Goal: Task Accomplishment & Management: Use online tool/utility

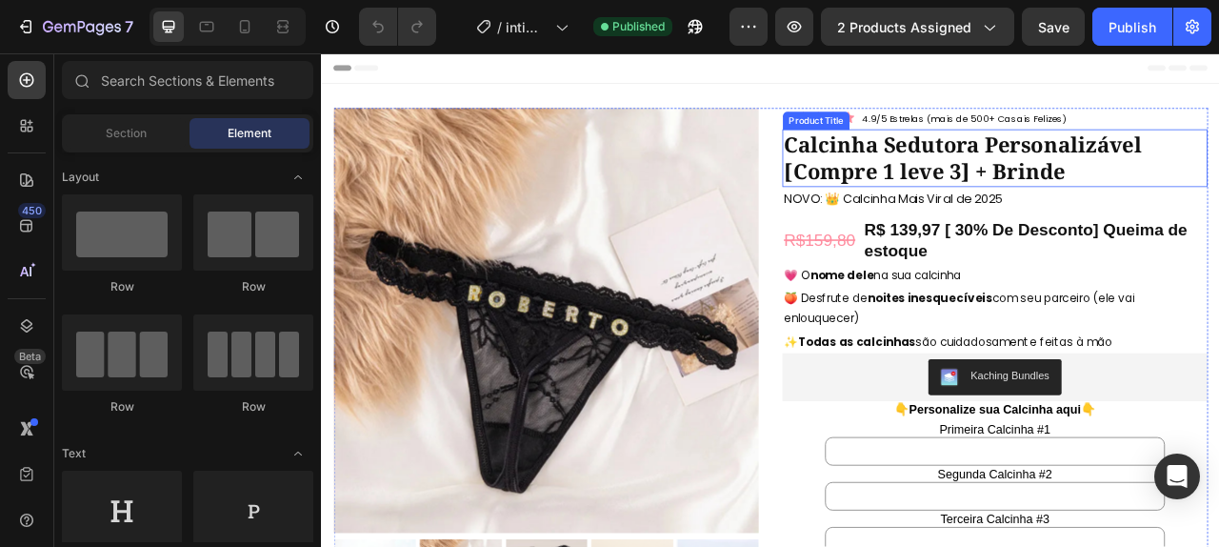
click at [1158, 176] on h1 "Calcinha Sedutora Personalizável [Compre 1 leve 3] + Brinde" at bounding box center [1178, 186] width 541 height 73
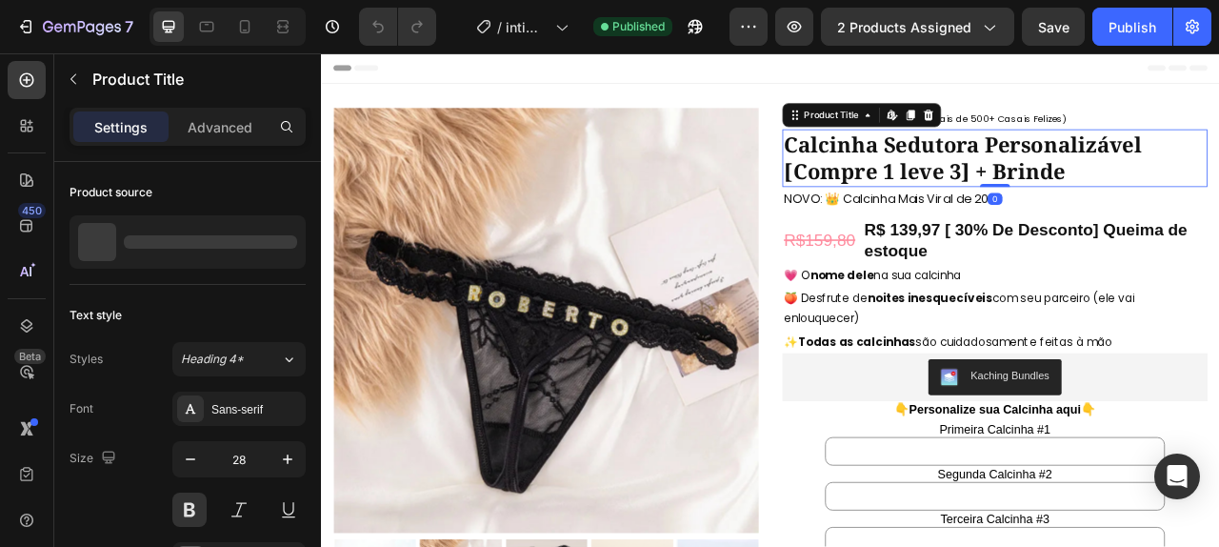
click at [1158, 176] on h1 "Calcinha Sedutora Personalizável [Compre 1 leve 3] + Brinde" at bounding box center [1178, 186] width 541 height 73
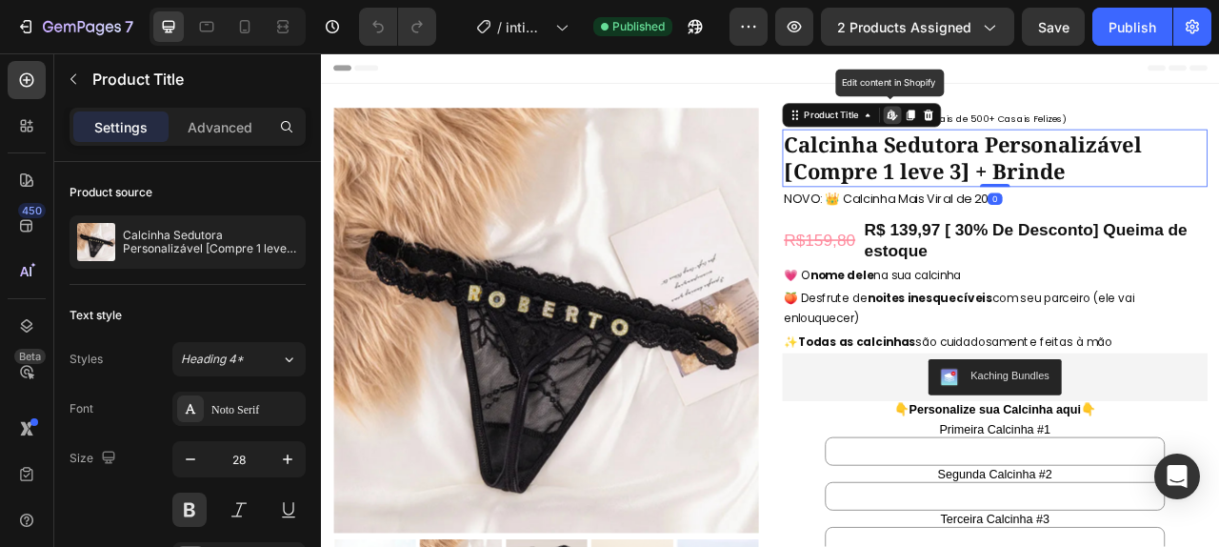
click at [1158, 176] on h1 "Calcinha Sedutora Personalizável [Compre 1 leve 3] + Brinde" at bounding box center [1178, 186] width 541 height 73
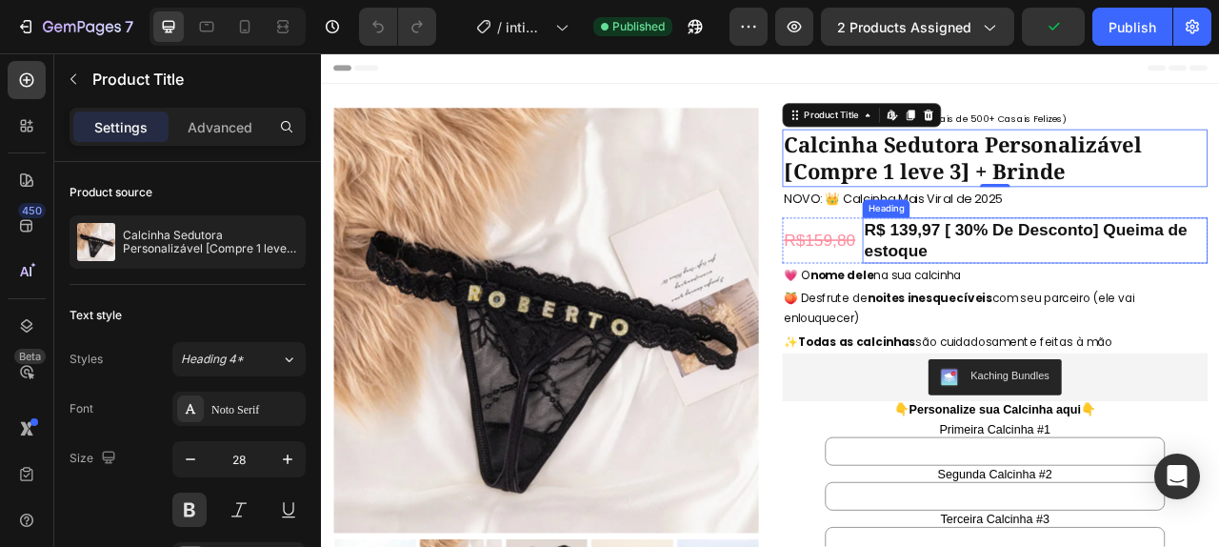
click at [1079, 277] on h2 "R$ 139,97 [ 30% De Desconto] Queima de estoque" at bounding box center [1229, 292] width 439 height 58
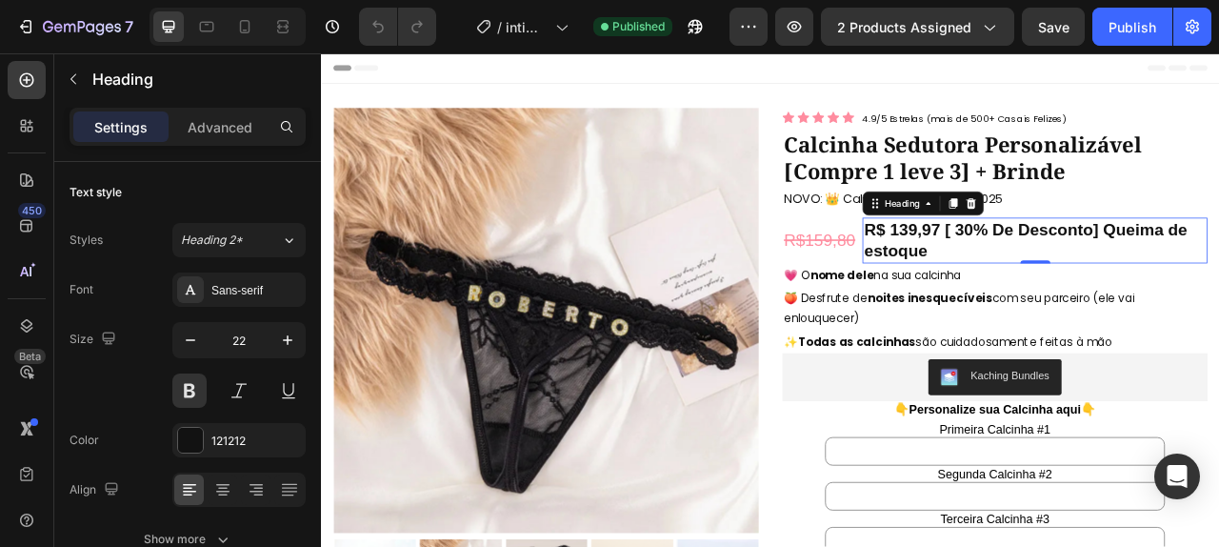
click at [1090, 302] on h2 "R$ 139,97 [ 30% De Desconto] Queima de estoque" at bounding box center [1229, 292] width 439 height 58
click at [1090, 302] on p "R$ 139,97 [ 30% De Desconto] Queima de estoque" at bounding box center [1228, 292] width 435 height 54
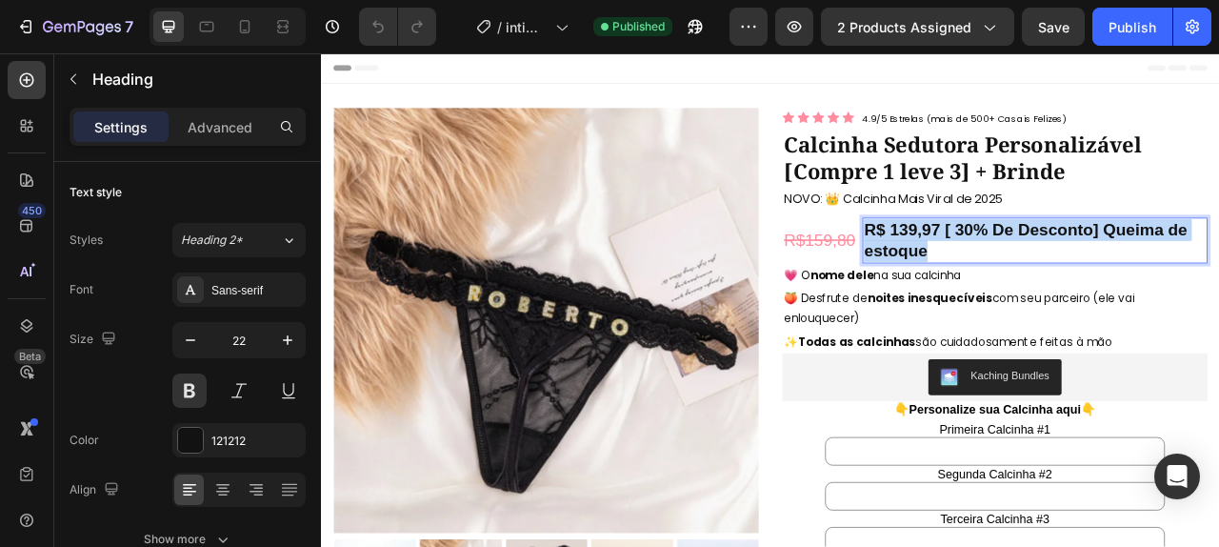
click at [1090, 302] on p "R$ 139,97 [ 30% De Desconto] Queima de estoque" at bounding box center [1228, 292] width 435 height 54
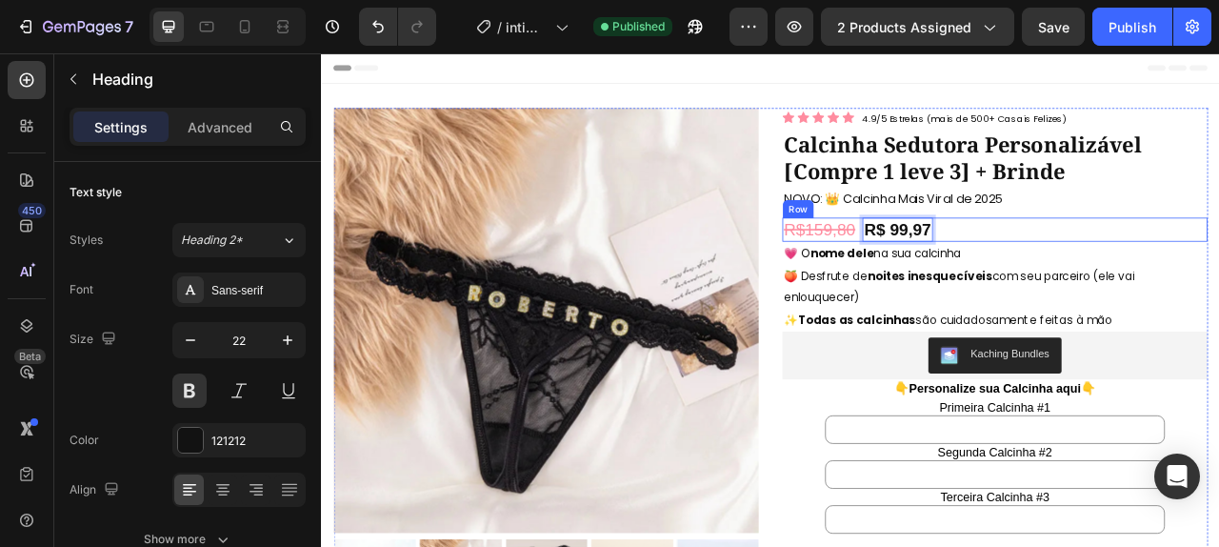
click at [1183, 288] on div "R$159,80 Heading R$ 99,97 Heading 0 Row" at bounding box center [1178, 278] width 541 height 31
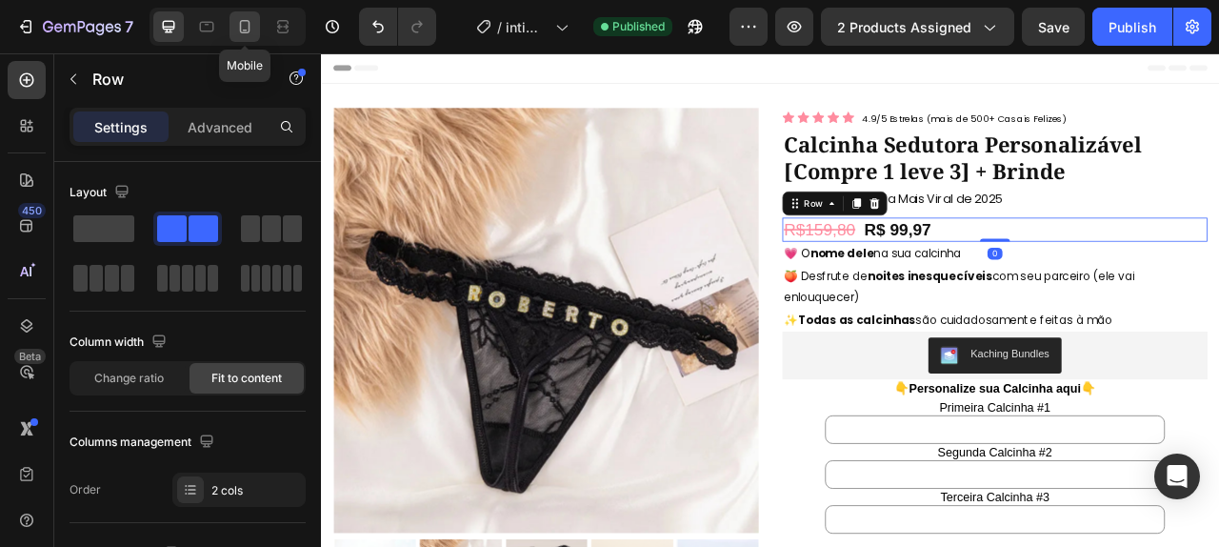
click at [256, 26] on div at bounding box center [245, 26] width 30 height 30
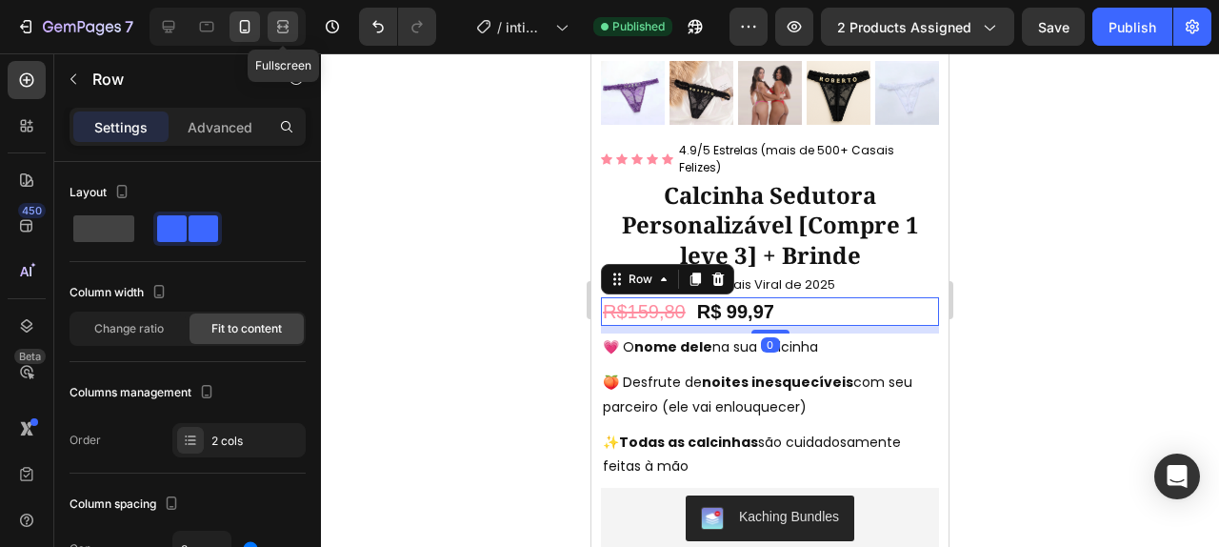
click at [275, 26] on icon at bounding box center [282, 26] width 19 height 19
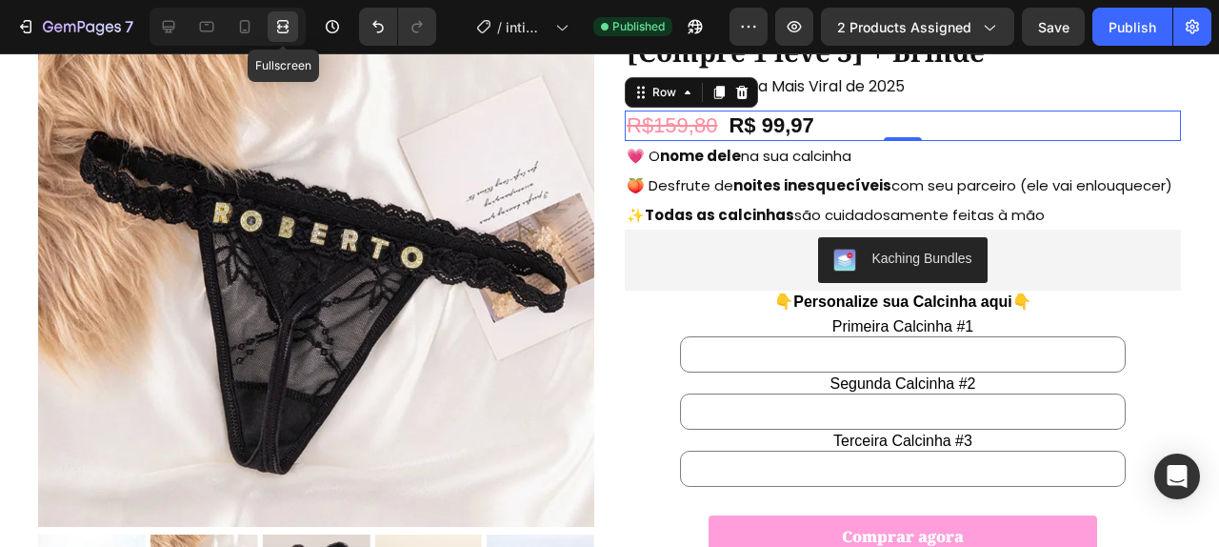
scroll to position [143, 0]
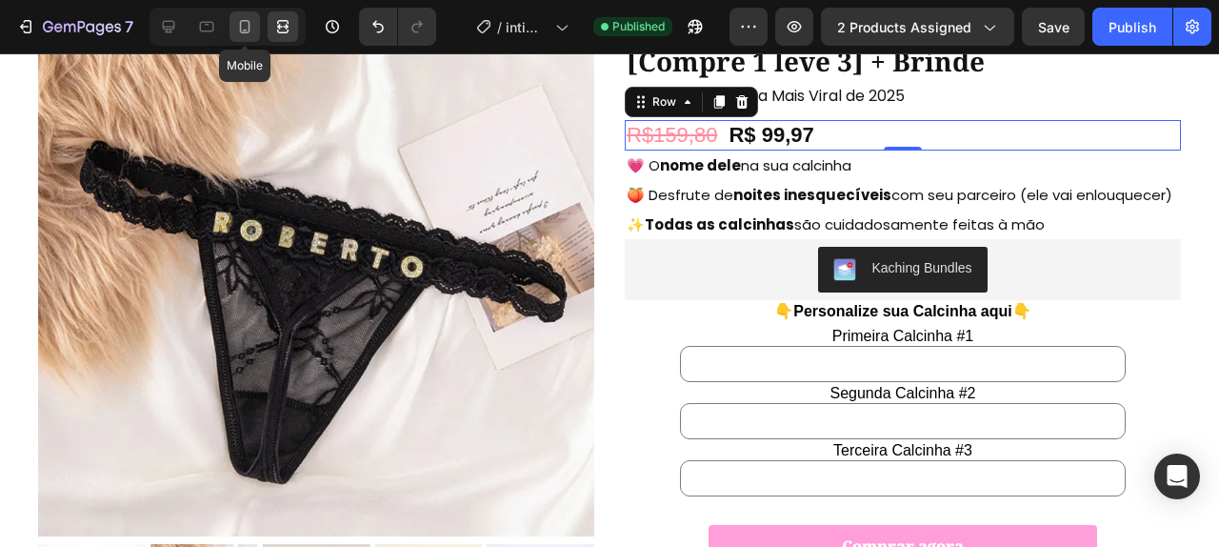
click at [242, 30] on icon at bounding box center [244, 26] width 19 height 19
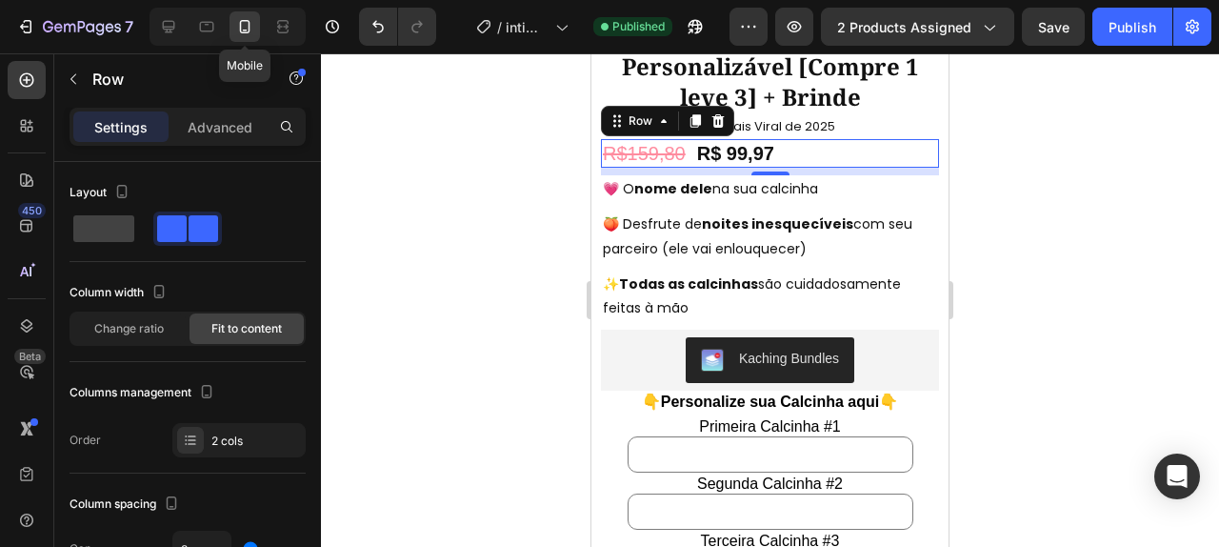
scroll to position [566, 0]
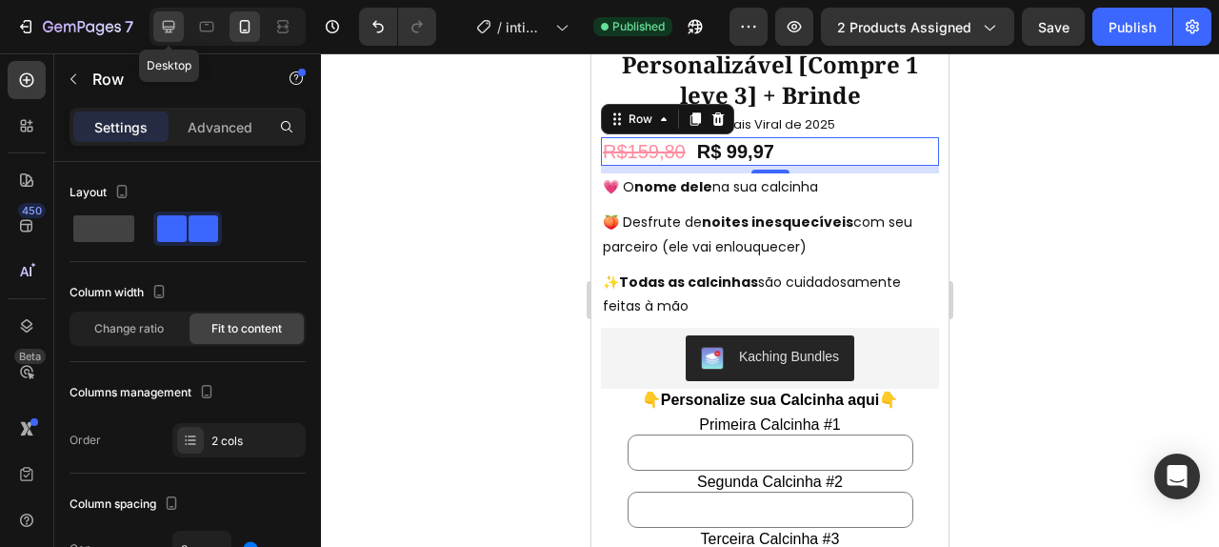
click at [166, 34] on icon at bounding box center [168, 26] width 19 height 19
type input "1200"
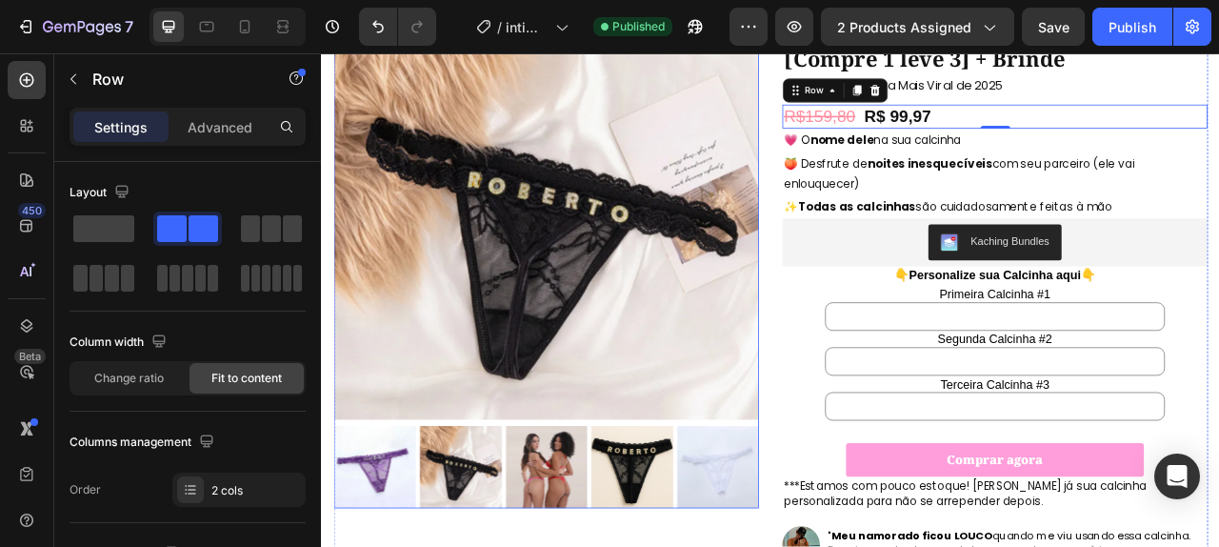
scroll to position [143, 0]
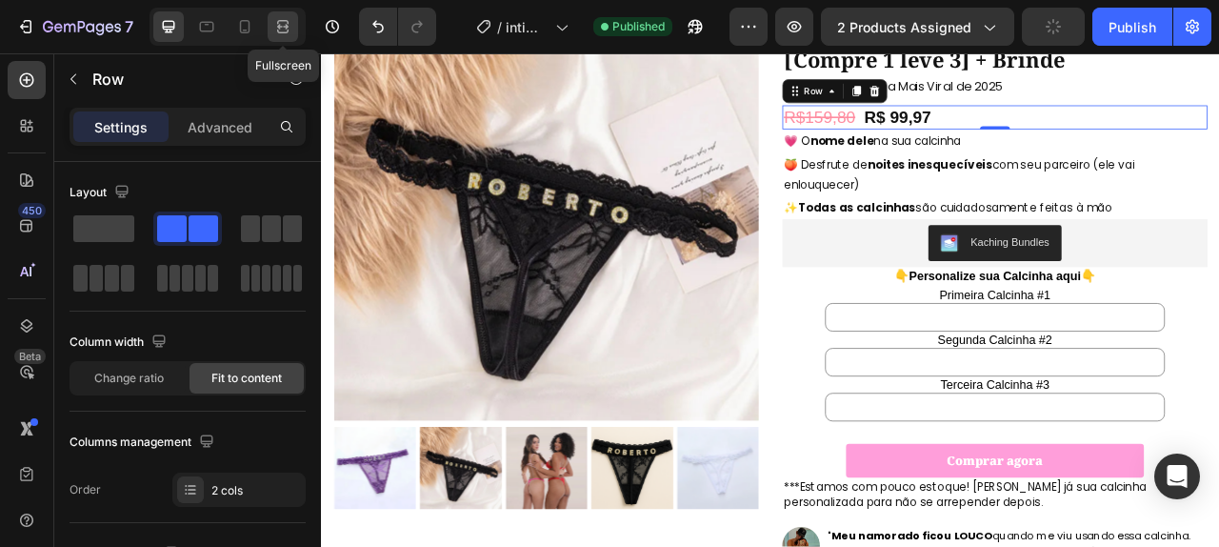
click at [270, 22] on div at bounding box center [283, 26] width 30 height 30
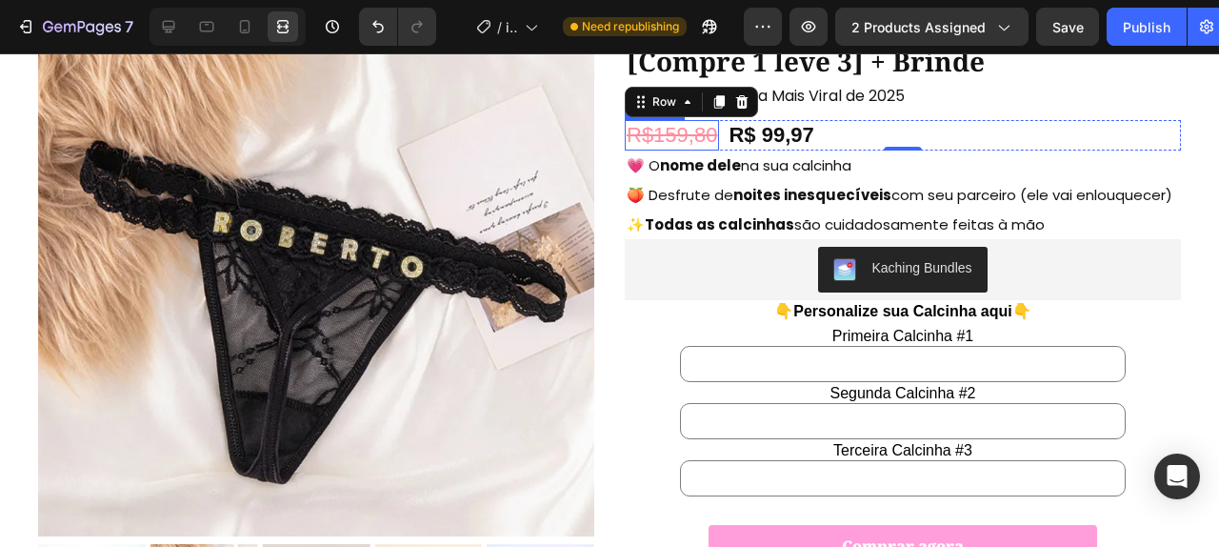
click at [707, 140] on s "R$159,80" at bounding box center [672, 135] width 90 height 24
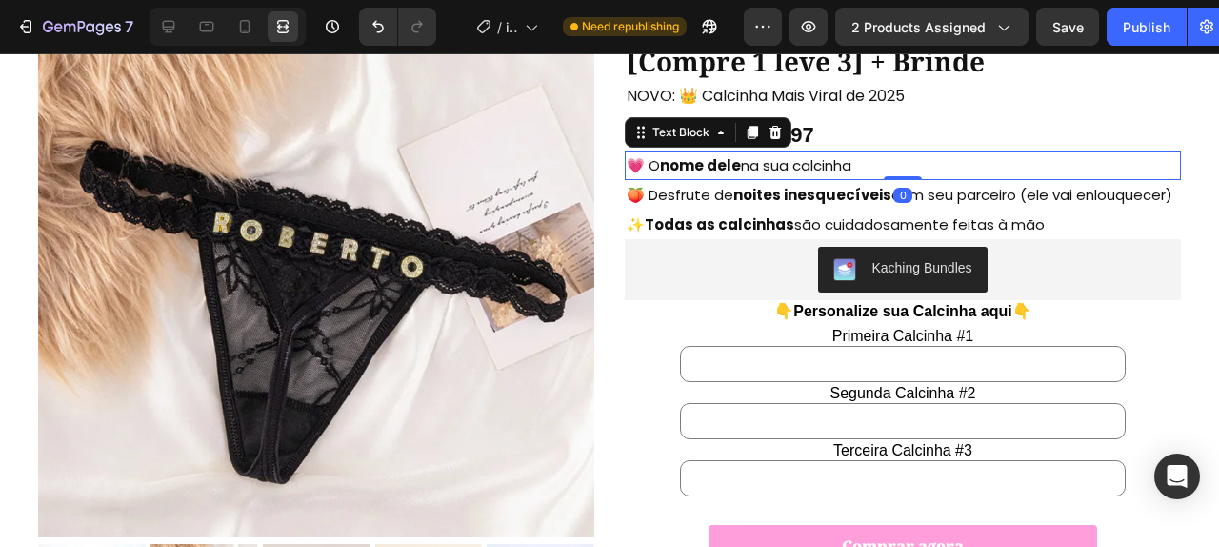
click at [880, 164] on p "💗 O nome dele na sua calcinha" at bounding box center [903, 165] width 552 height 26
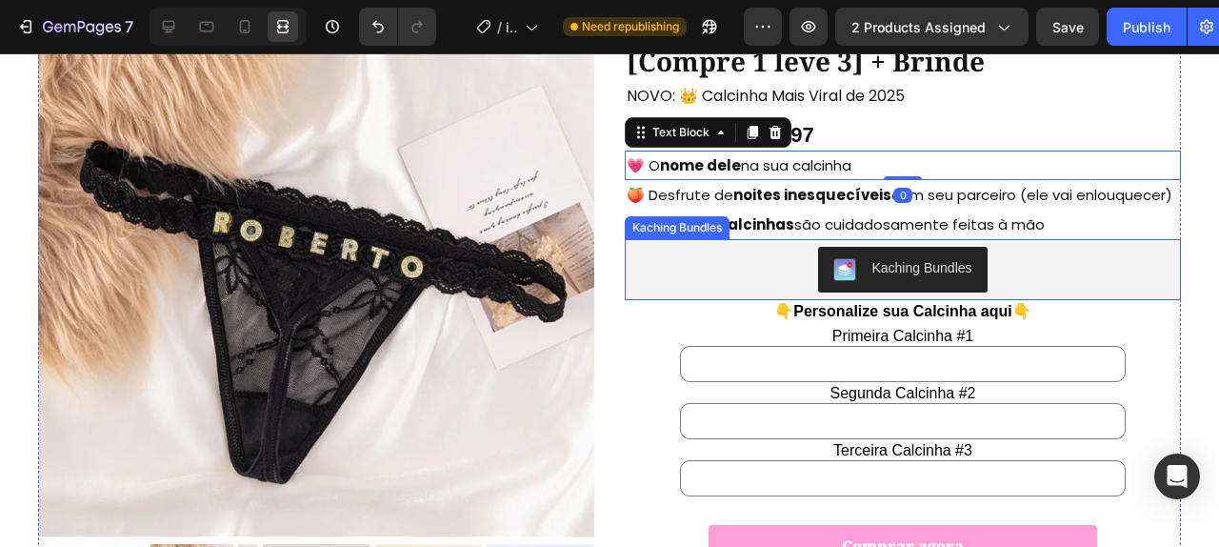
click at [795, 254] on div "Kaching Bundles" at bounding box center [902, 270] width 541 height 46
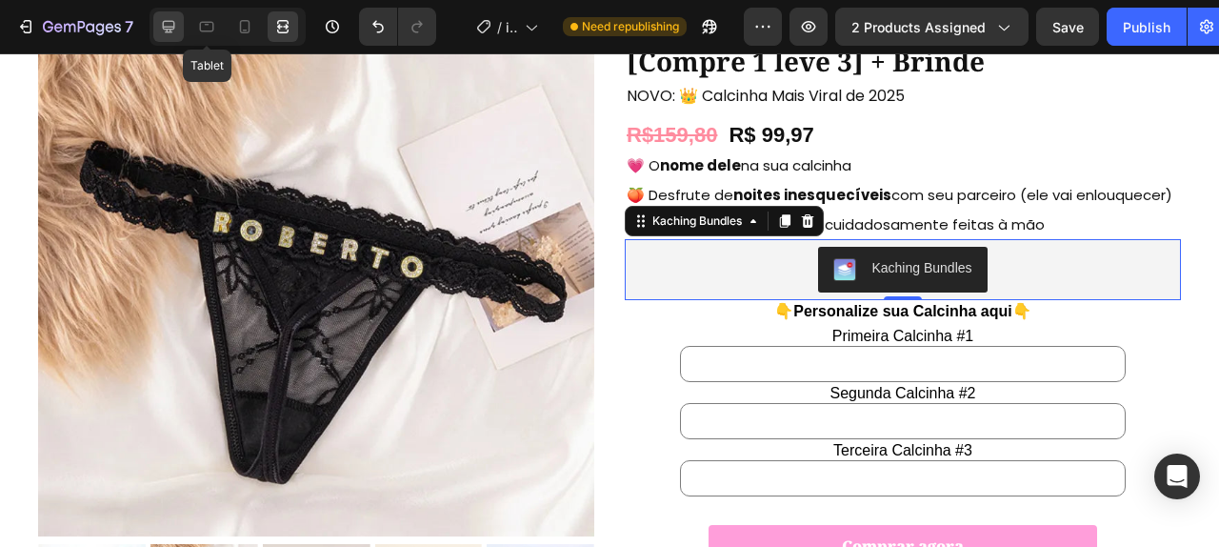
click at [180, 30] on div at bounding box center [168, 26] width 30 height 30
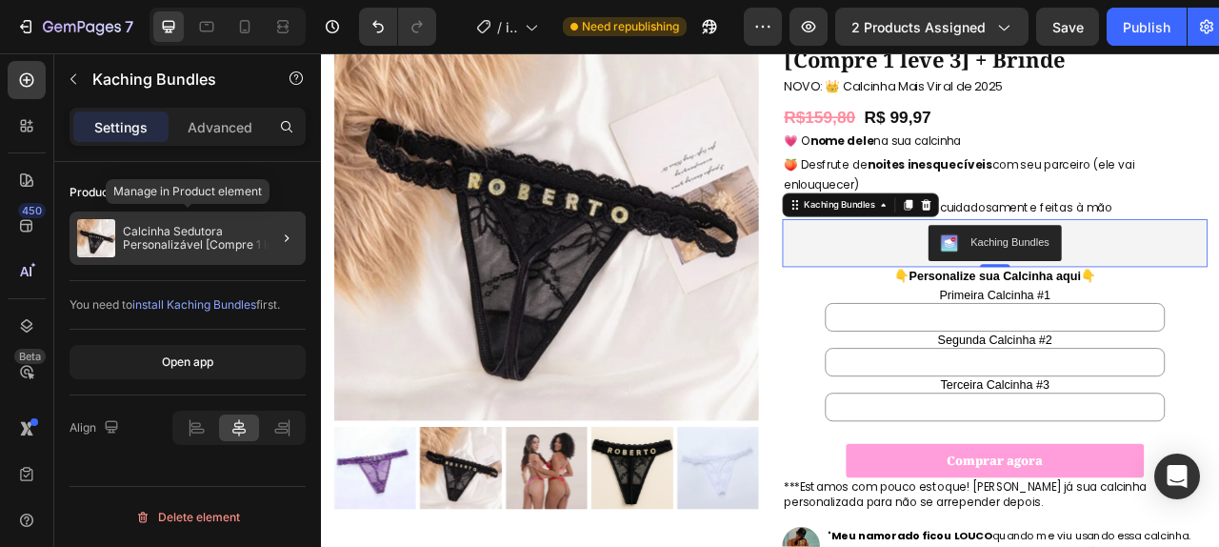
click at [248, 239] on p "Calcinha Sedutora Personalizável [Compre 1 leve 3] + Brinde" at bounding box center [210, 238] width 175 height 27
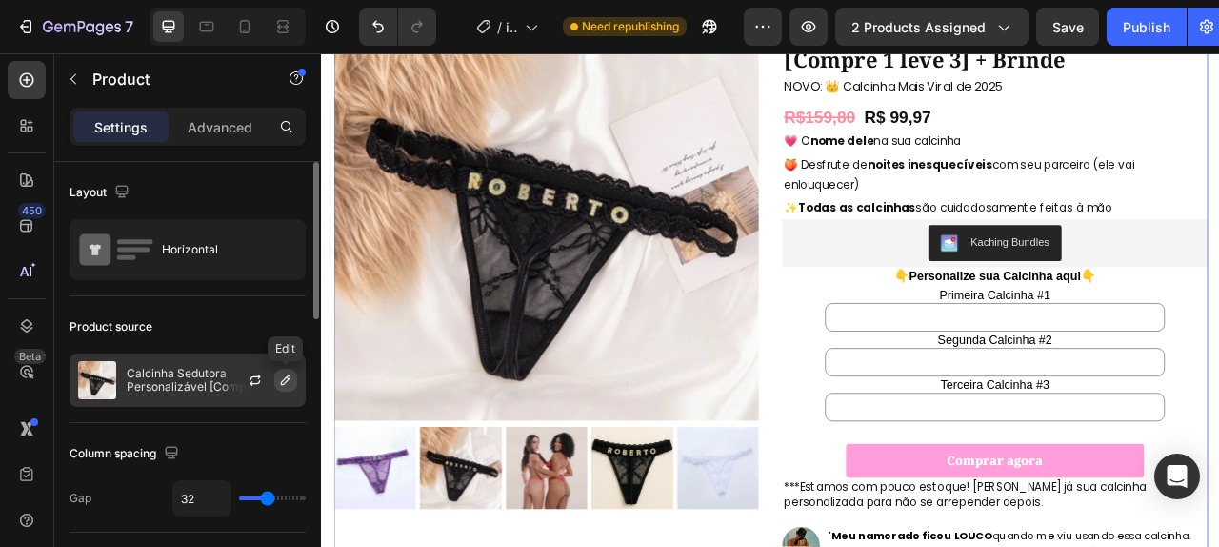
click at [282, 378] on icon "button" at bounding box center [285, 379] width 15 height 15
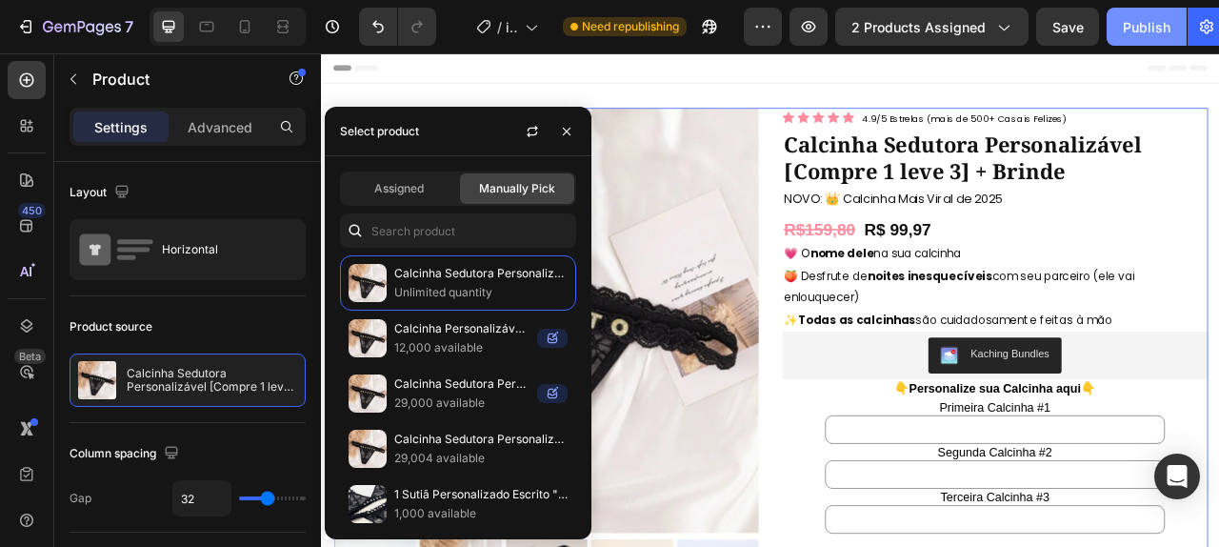
click at [1119, 30] on button "Publish" at bounding box center [1147, 27] width 80 height 38
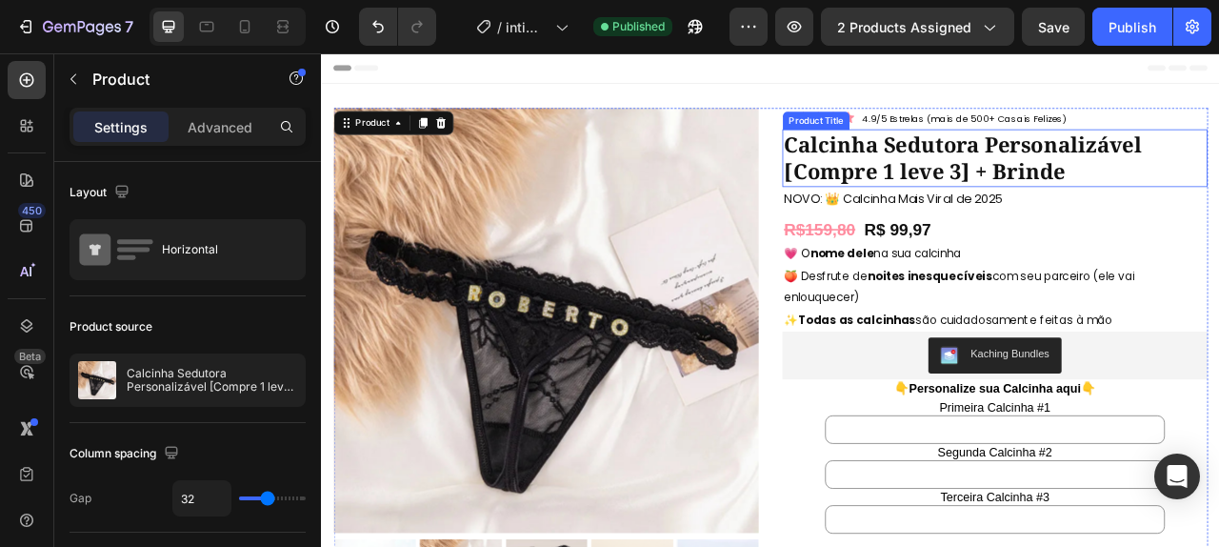
click at [1122, 185] on h1 "Calcinha Sedutora Personalizável [Compre 1 leve 3] + Brinde" at bounding box center [1178, 186] width 541 height 73
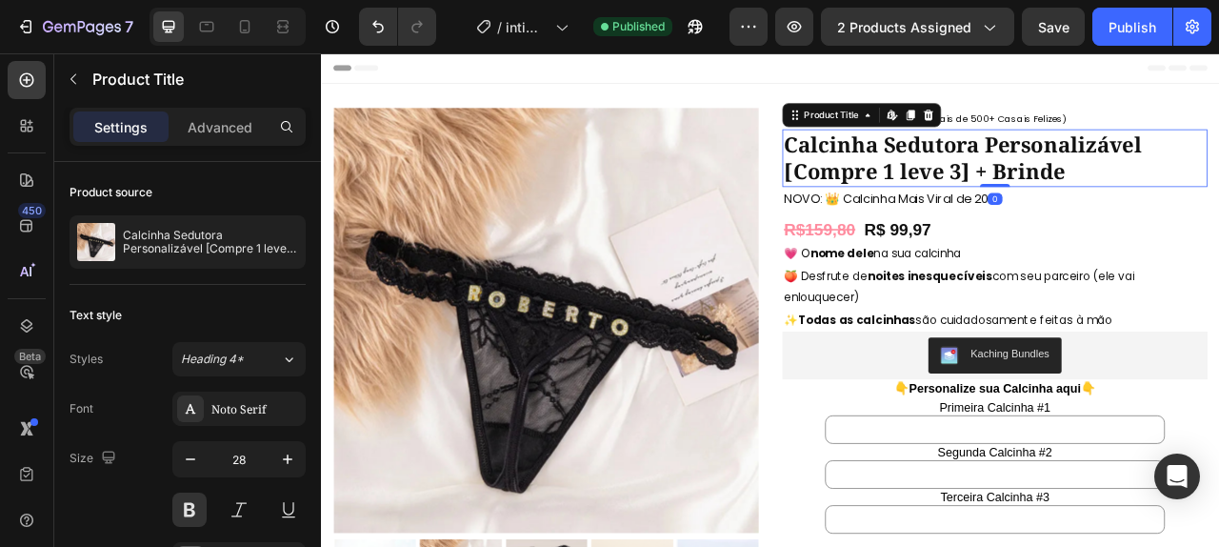
click at [1122, 185] on h1 "Calcinha Sedutora Personalizável [Compre 1 leve 3] + Brinde" at bounding box center [1178, 186] width 541 height 73
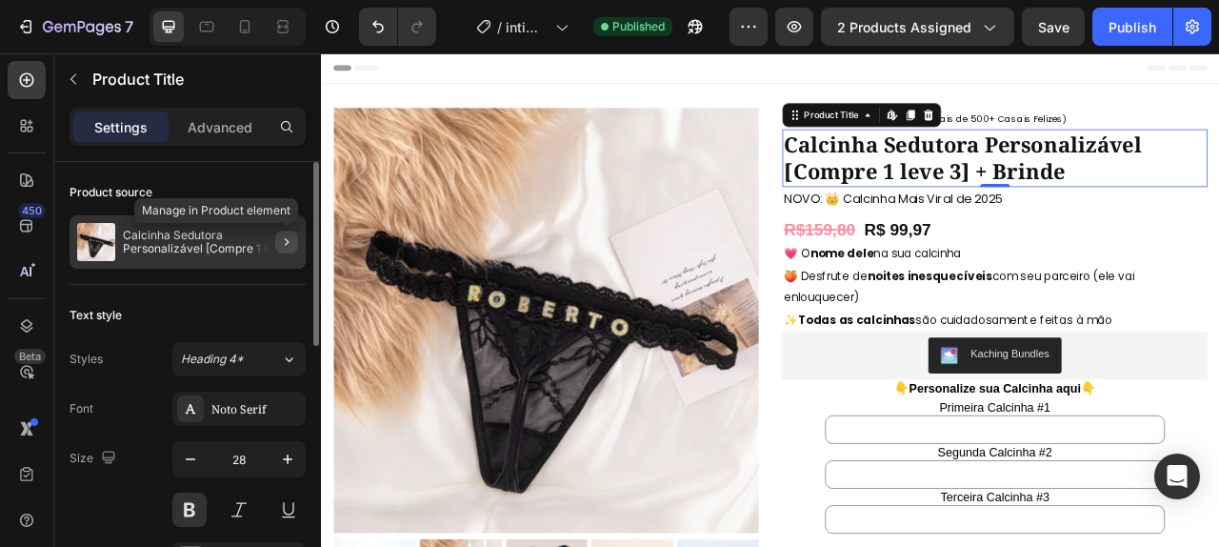
click at [284, 247] on icon "button" at bounding box center [286, 241] width 15 height 15
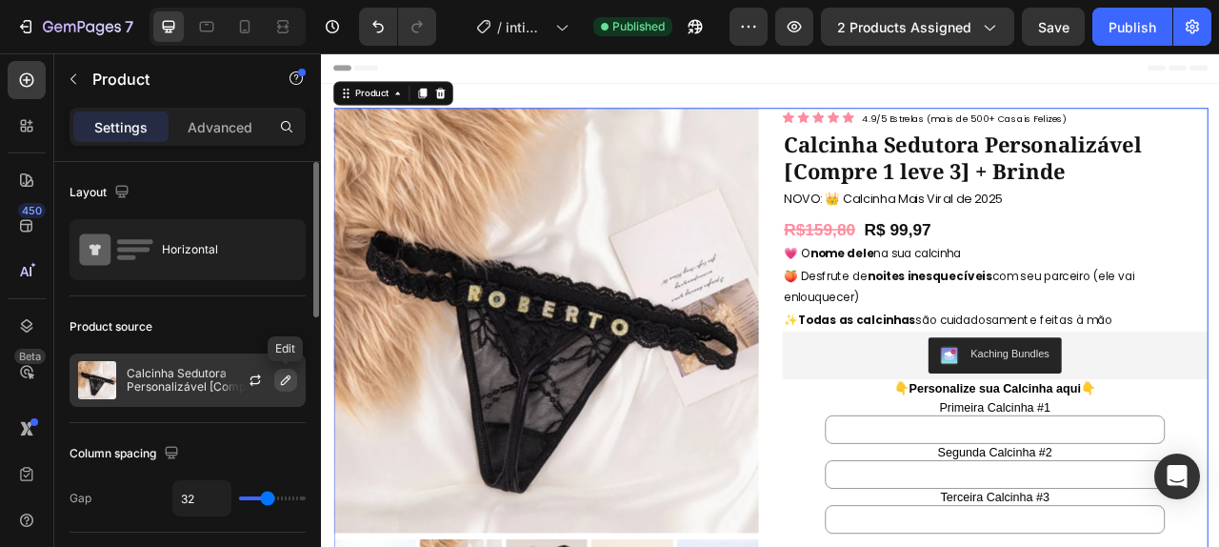
click at [282, 388] on button "button" at bounding box center [285, 380] width 23 height 23
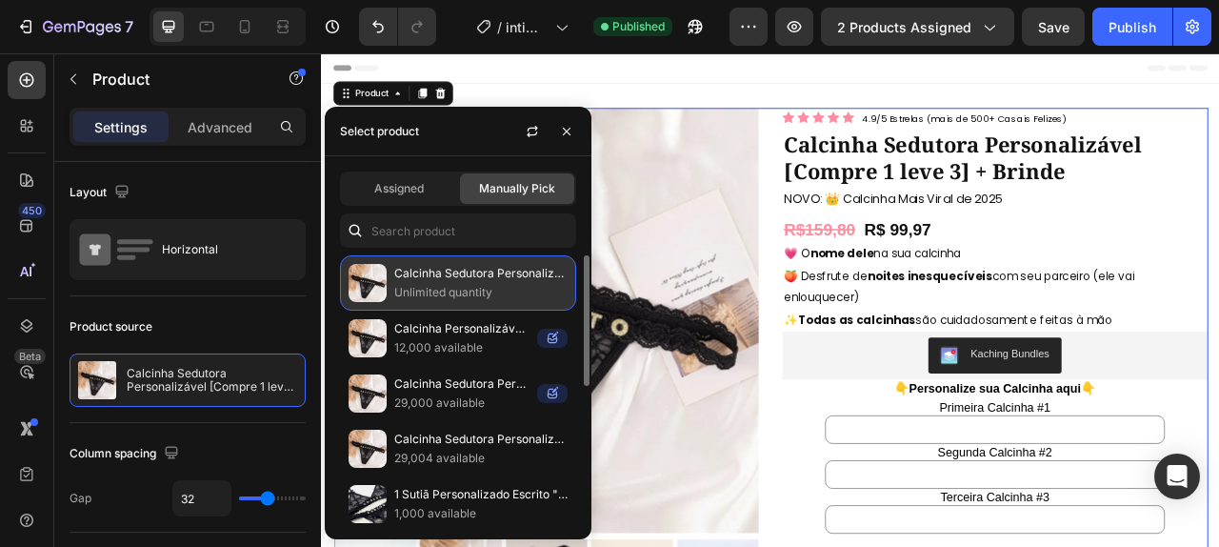
click at [501, 277] on p "Calcinha Sedutora Personalizável [Compre 1 leve 3] + Brinde" at bounding box center [480, 273] width 173 height 19
copy p "Calcinha Sedutora Personalizável [Compre 1 leve 3] + Brinde"
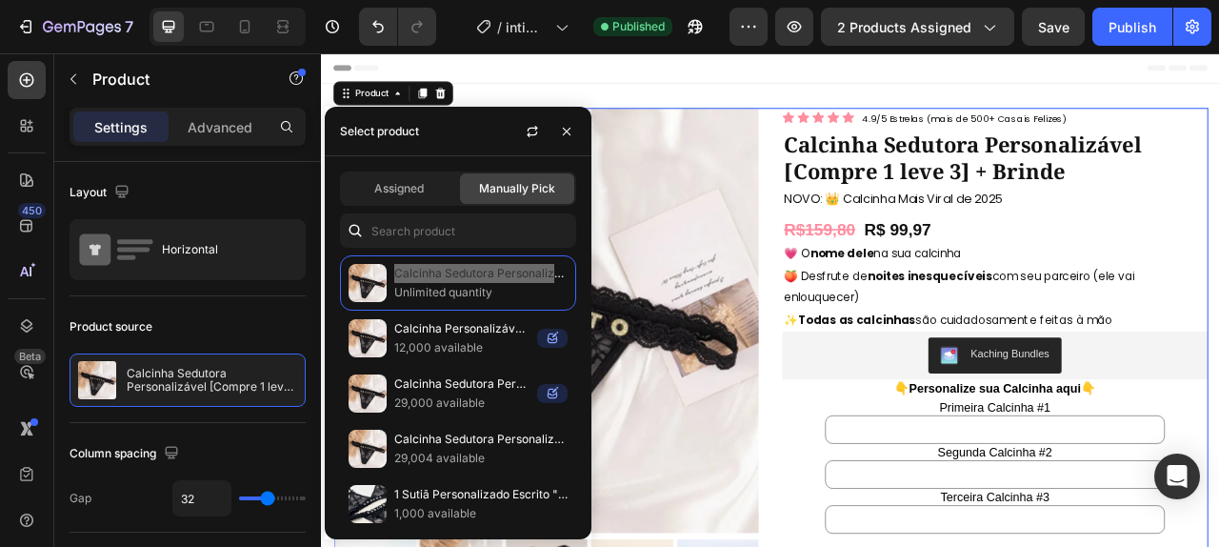
click at [818, 87] on div "Header" at bounding box center [892, 72] width 1112 height 38
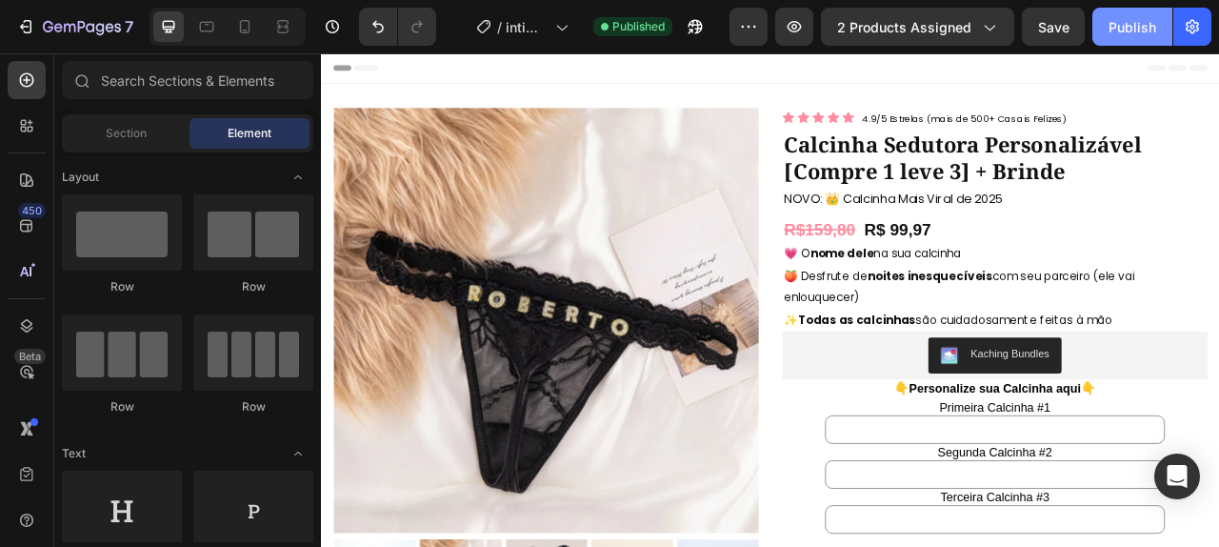
click at [1102, 32] on button "Publish" at bounding box center [1132, 27] width 80 height 38
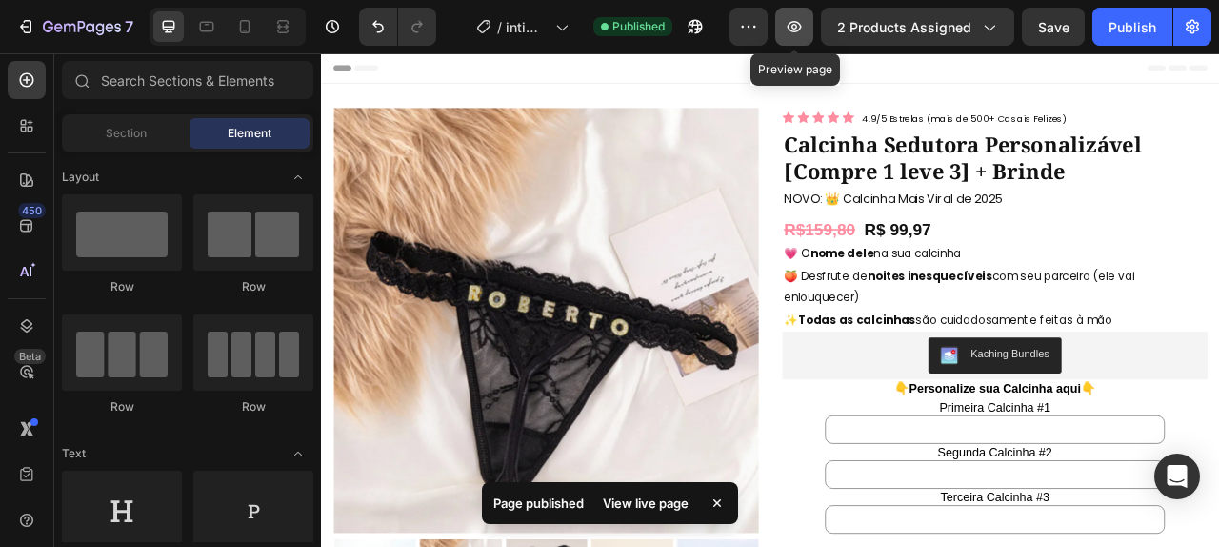
click at [796, 34] on icon "button" at bounding box center [794, 26] width 19 height 19
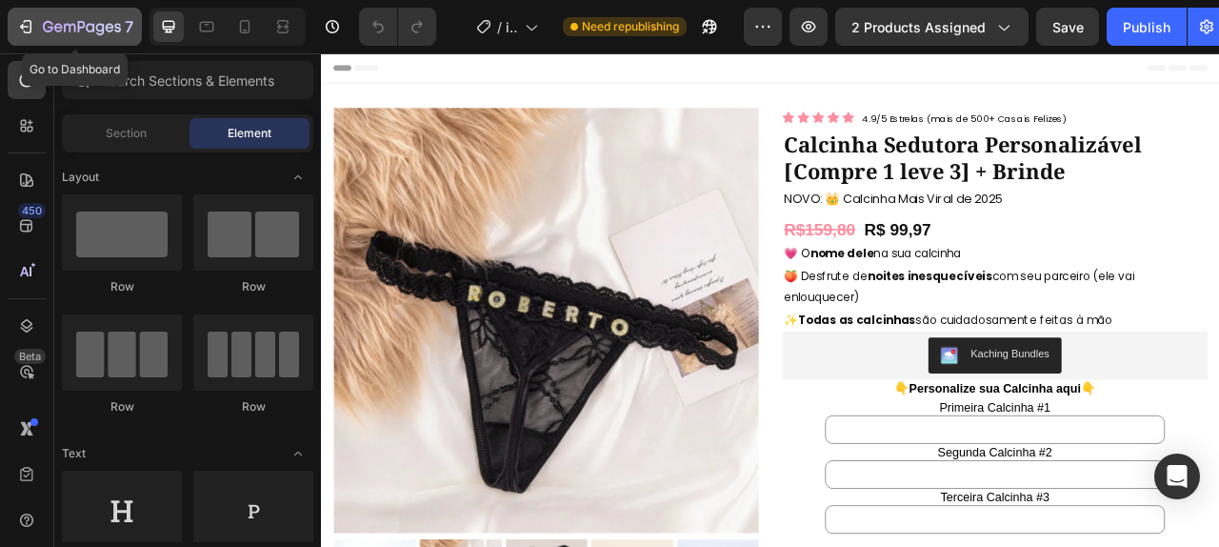
click at [74, 24] on icon "button" at bounding box center [82, 28] width 78 height 16
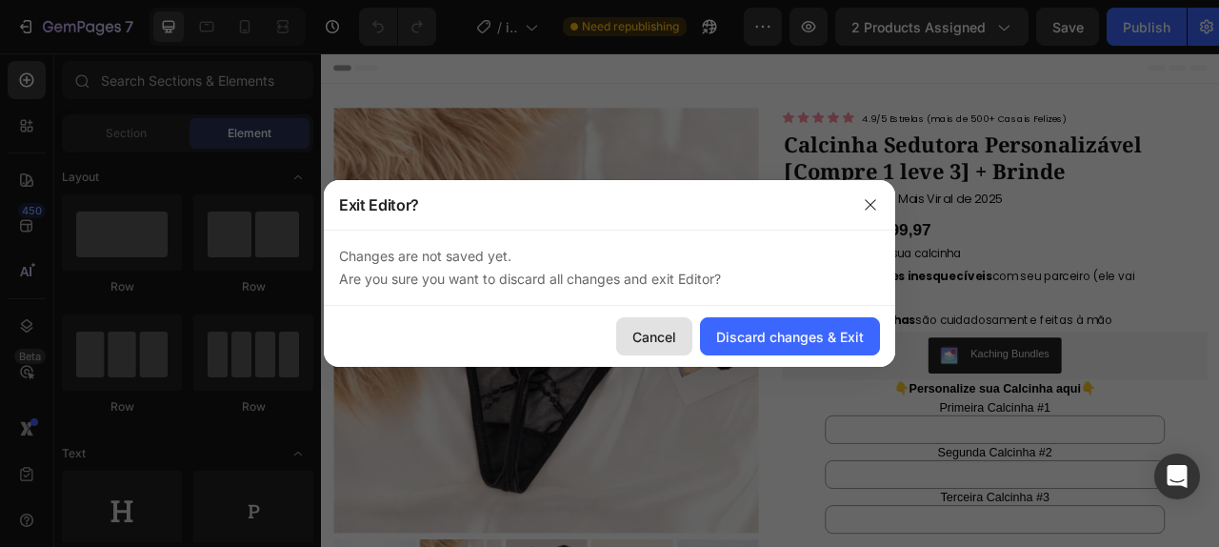
click at [661, 338] on div "Cancel" at bounding box center [654, 337] width 44 height 20
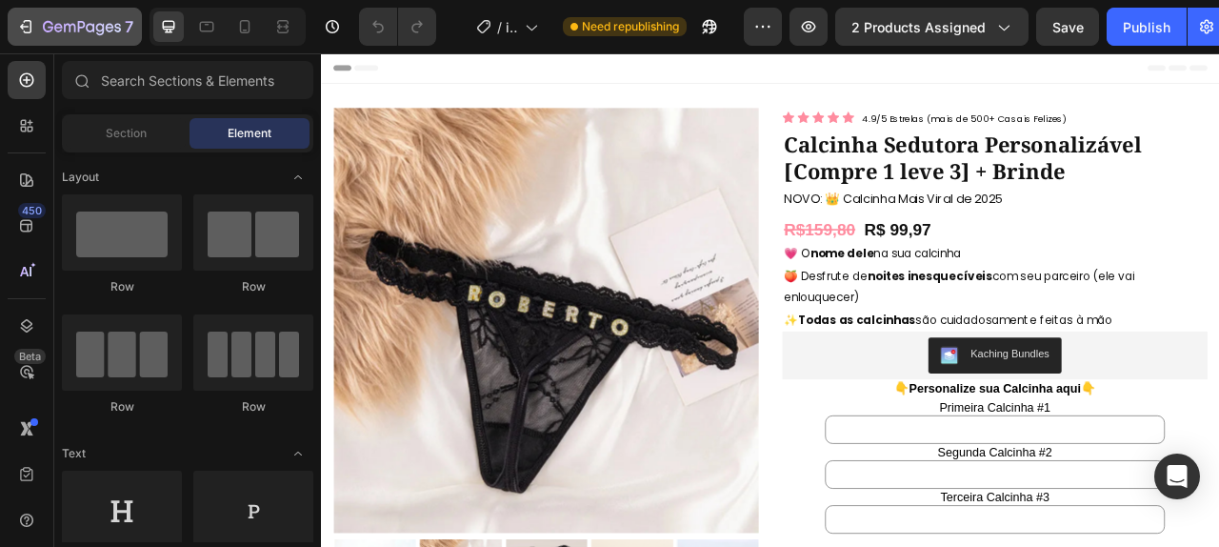
click at [96, 25] on icon "button" at bounding box center [82, 28] width 78 height 16
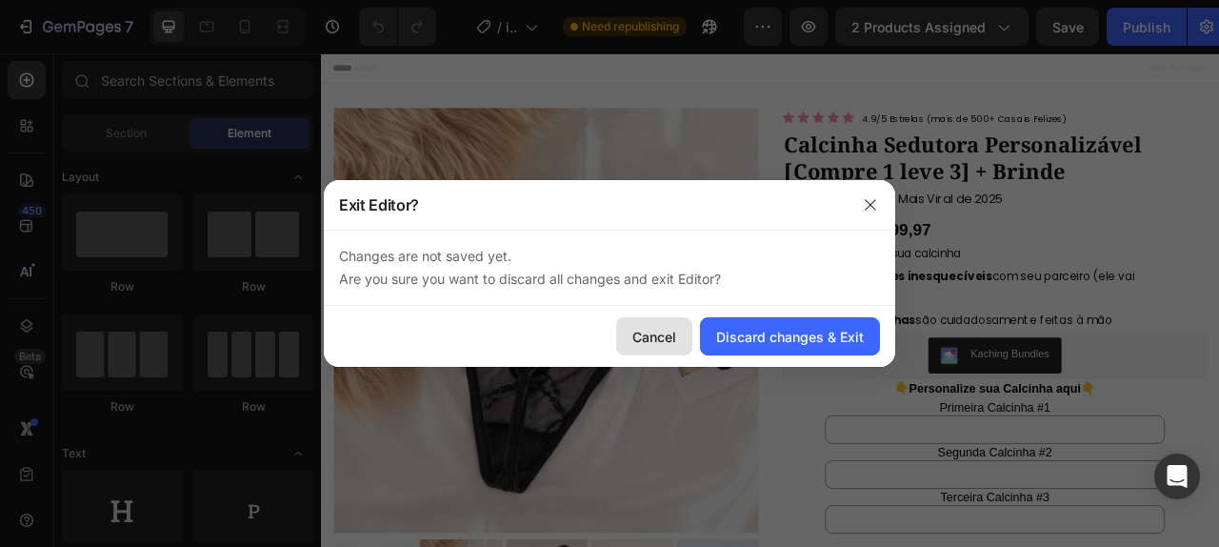
click at [650, 348] on button "Cancel" at bounding box center [654, 336] width 76 height 38
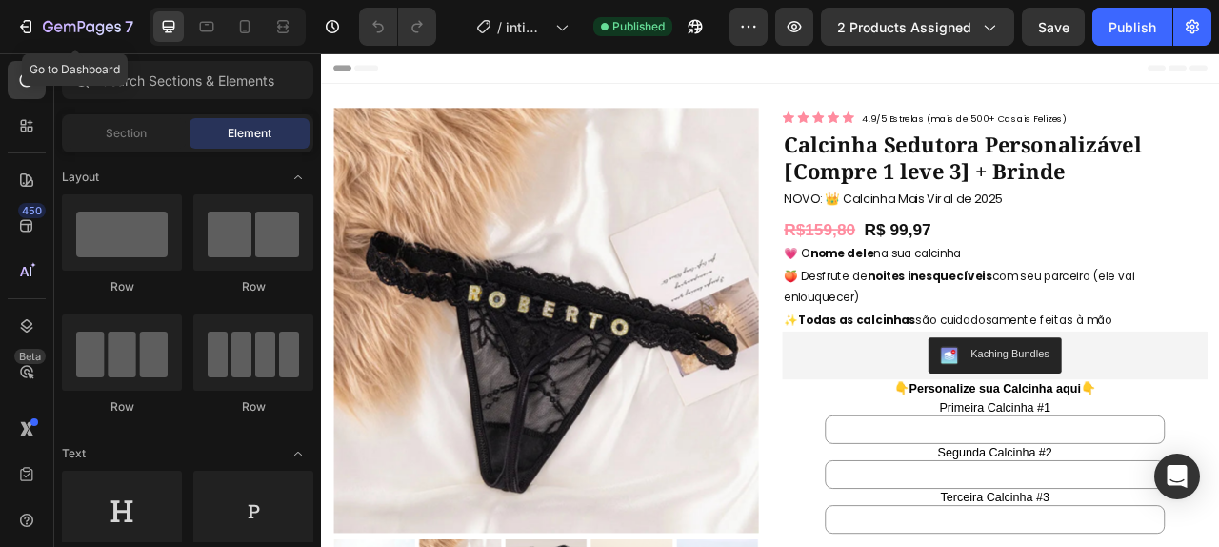
click at [134, 34] on button "7" at bounding box center [75, 27] width 134 height 38
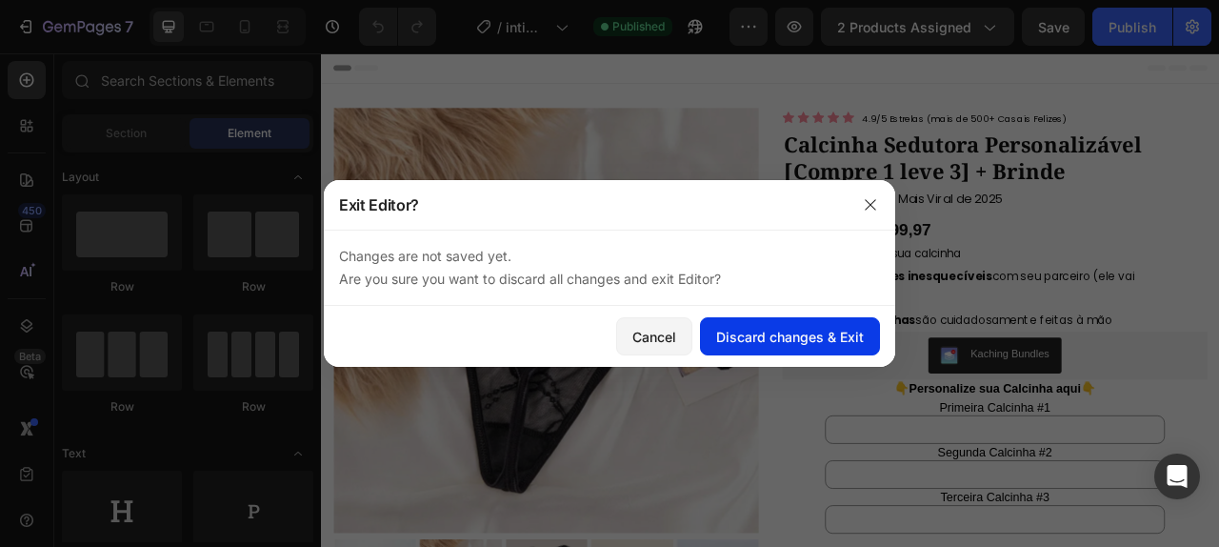
click at [853, 336] on div "Discard changes & Exit" at bounding box center [790, 337] width 148 height 20
